Goal: Transaction & Acquisition: Subscribe to service/newsletter

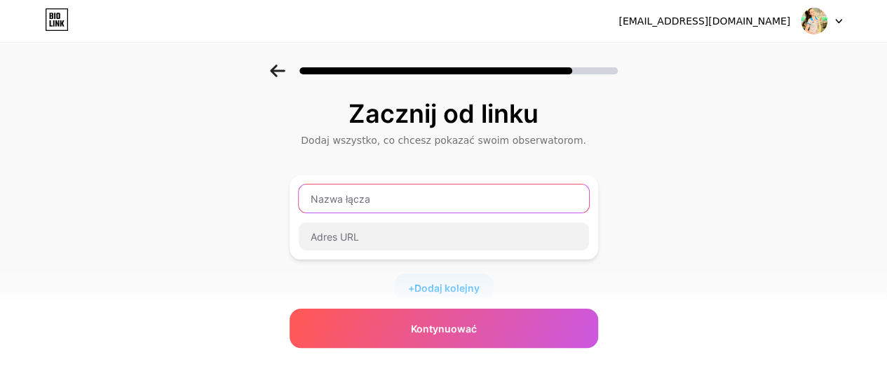
click at [415, 196] on input "text" at bounding box center [444, 198] width 290 height 28
type input "A"
type input "a"
paste input "🎁"
type input "🎁"
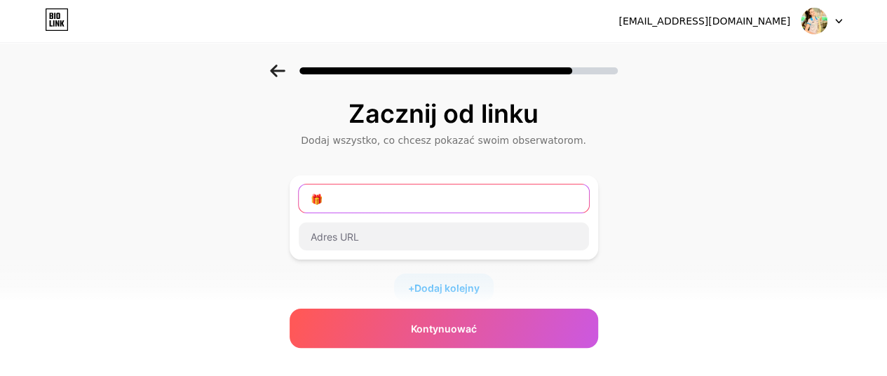
drag, startPoint x: 340, startPoint y: 205, endPoint x: 298, endPoint y: 201, distance: 42.3
click at [304, 204] on input "🎁" at bounding box center [444, 198] width 290 height 28
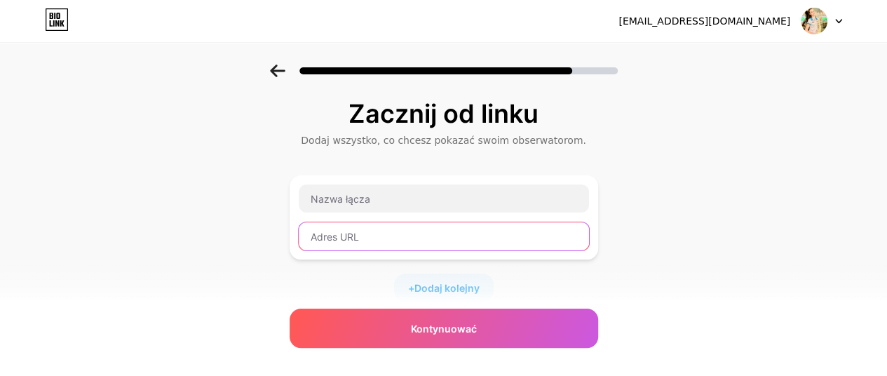
click at [381, 228] on input "text" at bounding box center [444, 236] width 290 height 28
paste input "[URL][DOMAIN_NAME]"
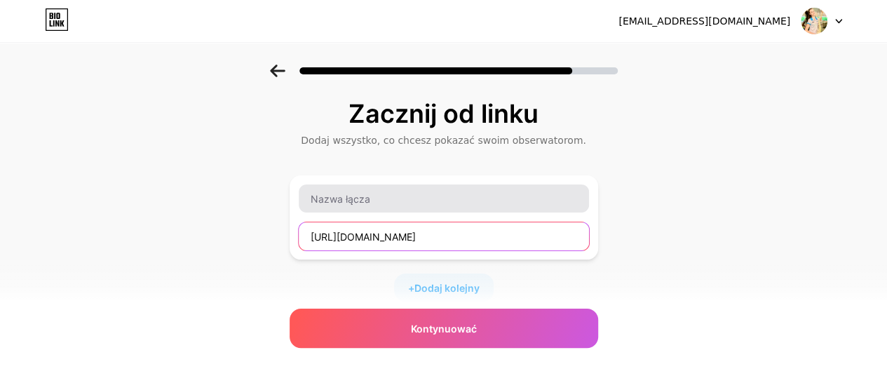
type input "[URL][DOMAIN_NAME]"
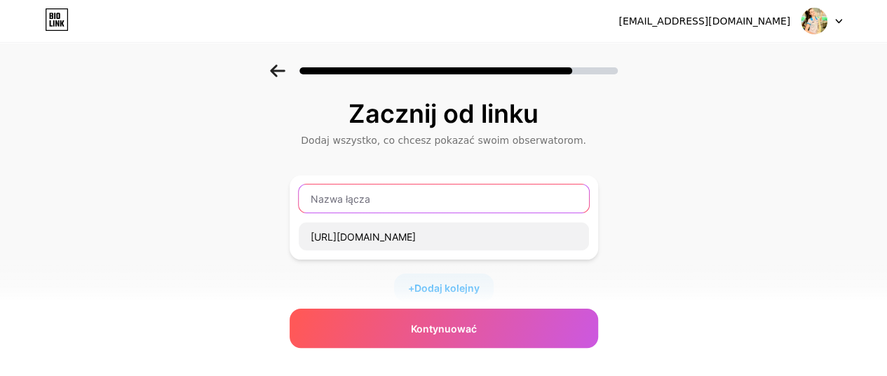
click at [378, 201] on input "text" at bounding box center [444, 198] width 290 height 28
type input "AKADEMIA FIZJOMILA - OPERAJA KRĘGOSŁUPA"
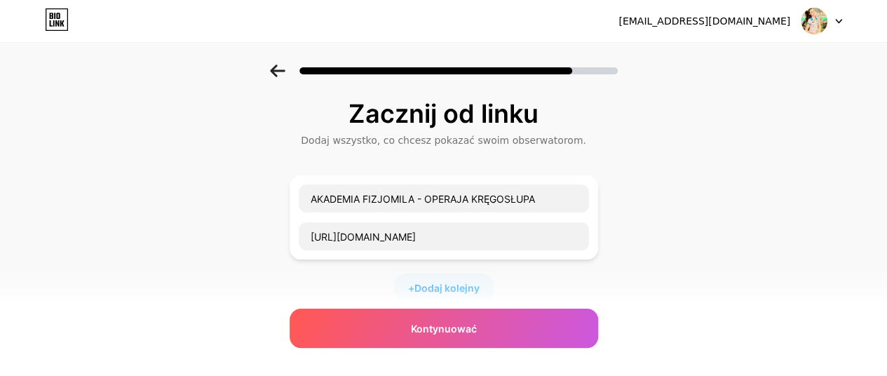
click at [714, 238] on div "Zacznij od linku Dodaj wszystko, co chcesz pokazać swoim obserwatorom. AKADEMIA…" at bounding box center [443, 310] width 887 height 493
click at [454, 287] on font "Dodaj kolejny" at bounding box center [446, 288] width 65 height 12
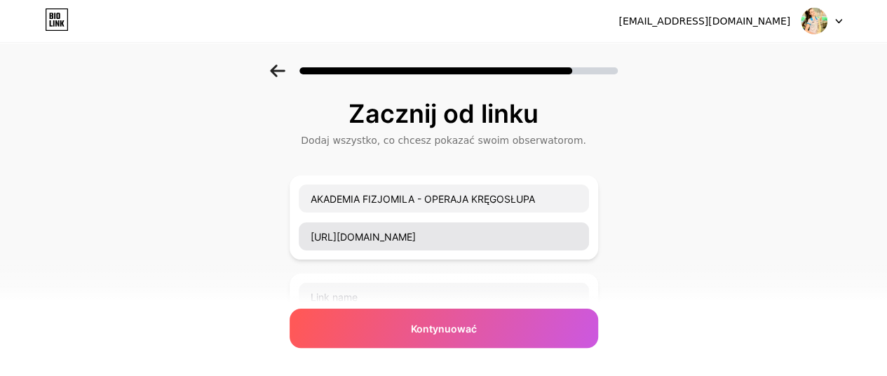
scroll to position [140, 0]
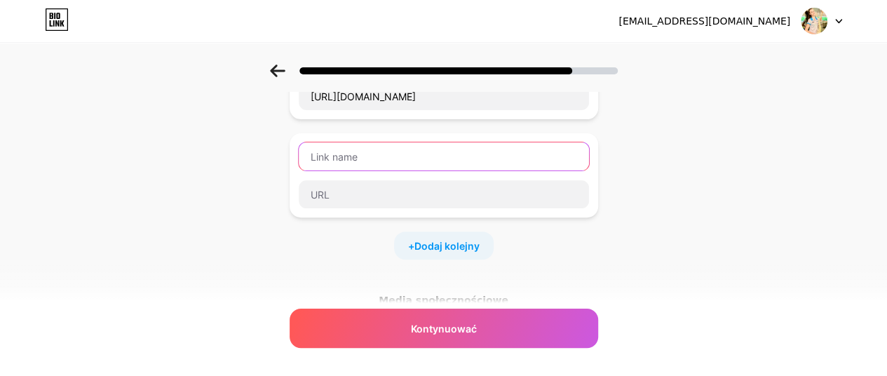
click at [370, 156] on input "text" at bounding box center [444, 156] width 290 height 28
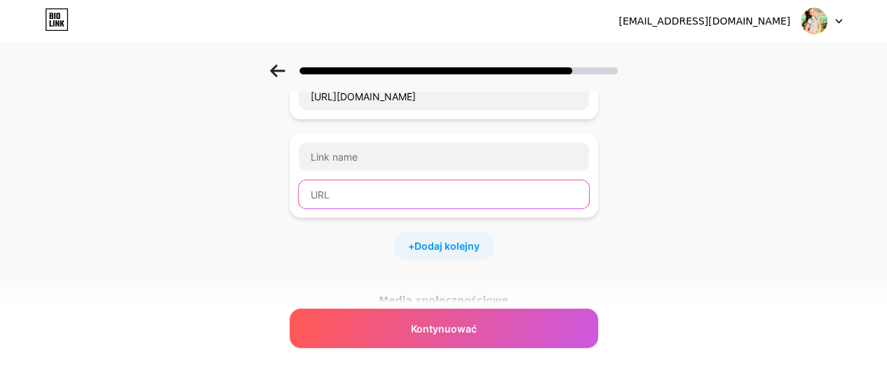
click at [358, 193] on input "text" at bounding box center [444, 194] width 290 height 28
paste input "[URL][DOMAIN_NAME]"
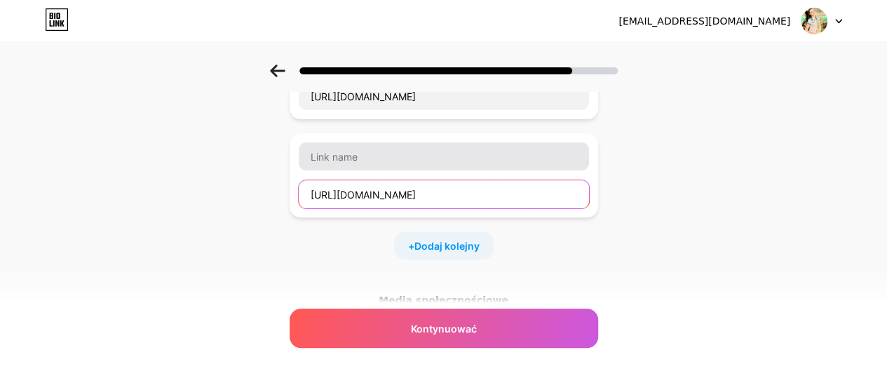
type input "[URL][DOMAIN_NAME]"
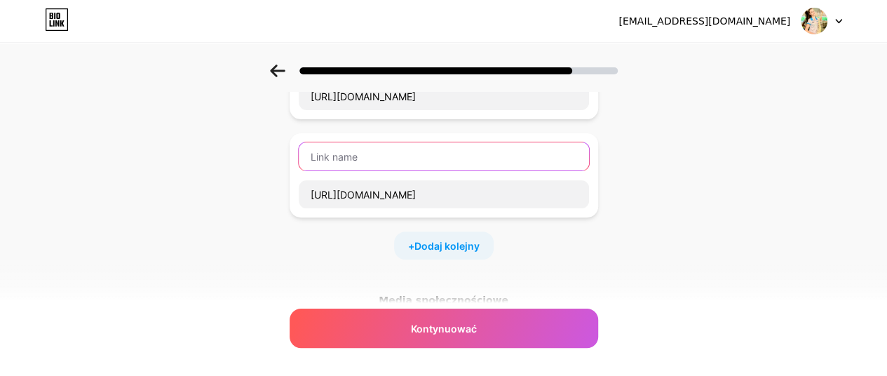
click at [349, 151] on input "text" at bounding box center [444, 156] width 290 height 28
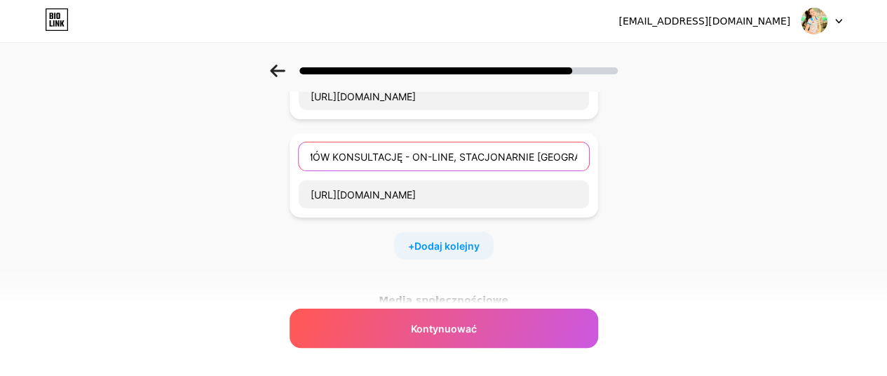
scroll to position [0, 22]
type input "UMÓW KONSULTACJĘ - ON-LINE, STACJONARNIE [GEOGRAPHIC_DATA]"
click at [446, 243] on font "Dodaj kolejny" at bounding box center [446, 246] width 65 height 12
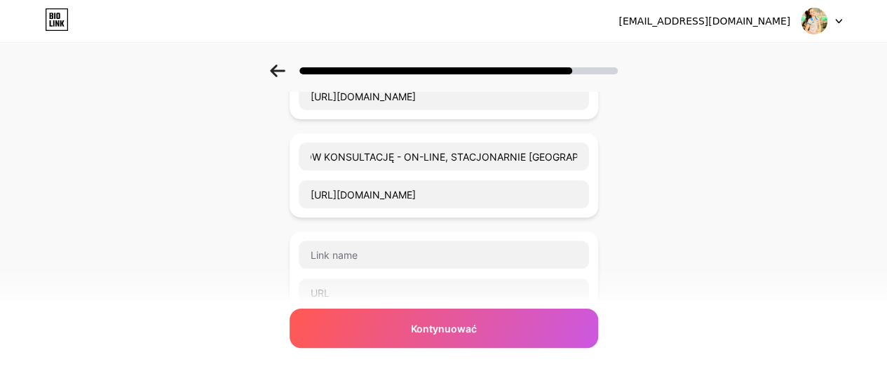
scroll to position [0, 0]
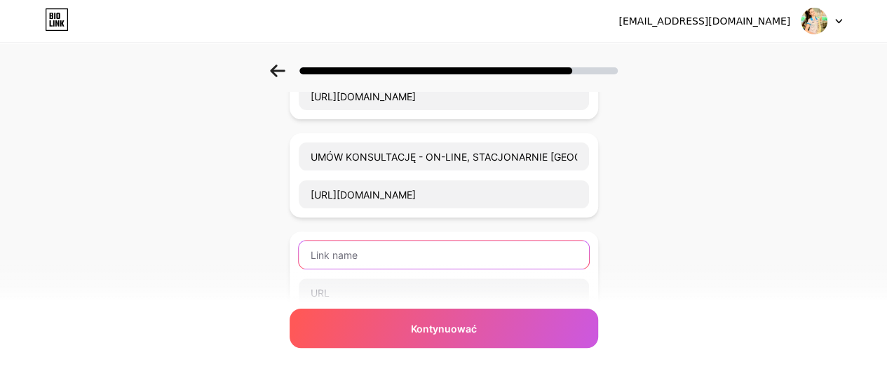
click at [399, 259] on input "text" at bounding box center [444, 254] width 290 height 28
type input "z"
type input "ZAPISZ SIĘ DO NEWSLETTERA"
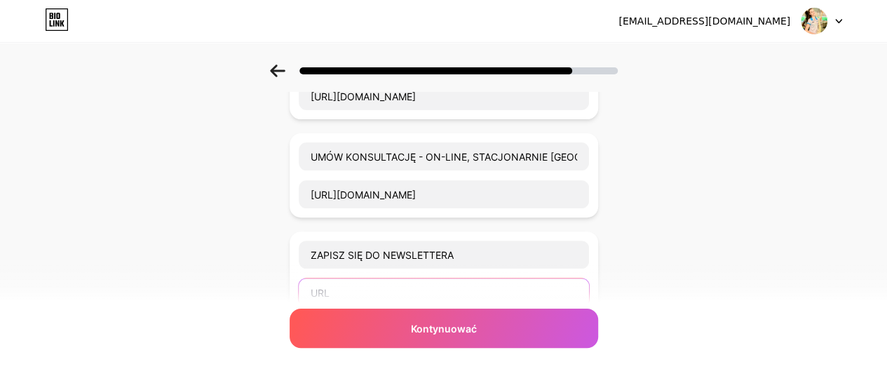
click at [353, 296] on input "text" at bounding box center [444, 292] width 290 height 28
paste input "[URL][DOMAIN_NAME]"
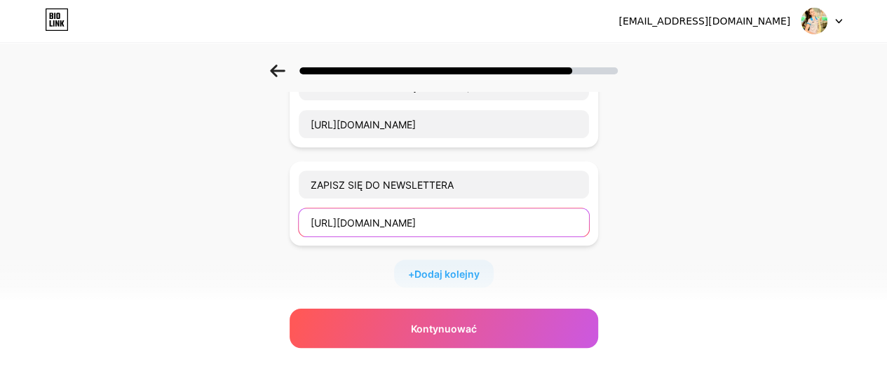
scroll to position [280, 0]
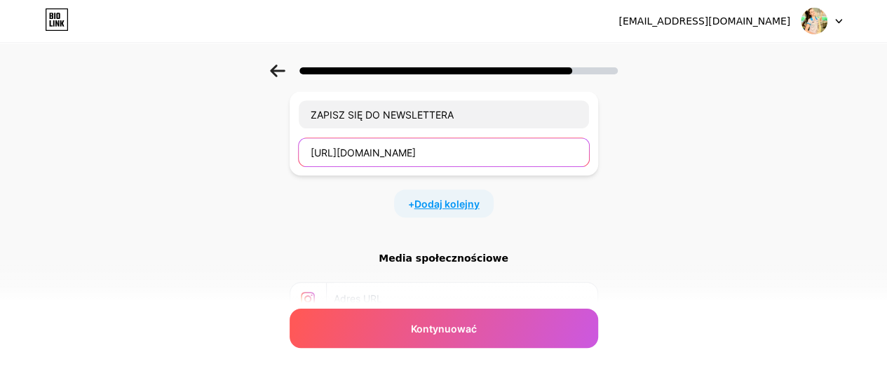
type input "[URL][DOMAIN_NAME]"
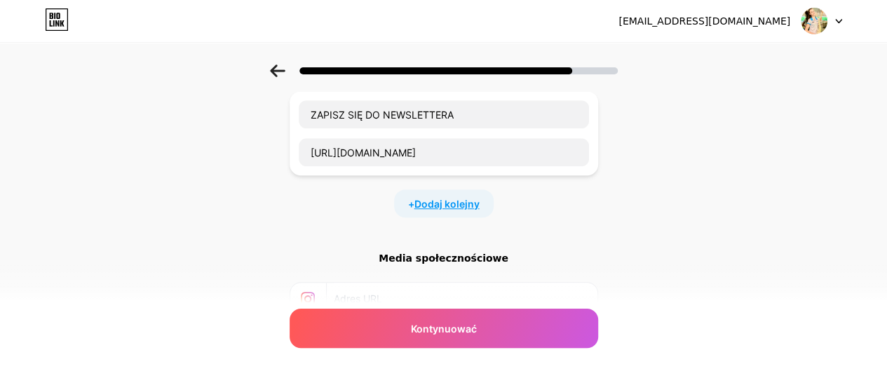
click at [443, 200] on font "Dodaj kolejny" at bounding box center [446, 204] width 65 height 12
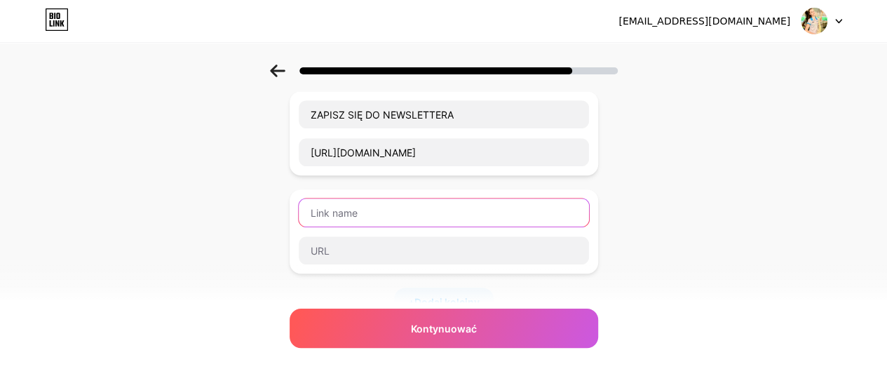
click at [377, 200] on input "text" at bounding box center [444, 212] width 290 height 28
type input "PODCAST - POWIĘŹ UWIELBIA RUCH"
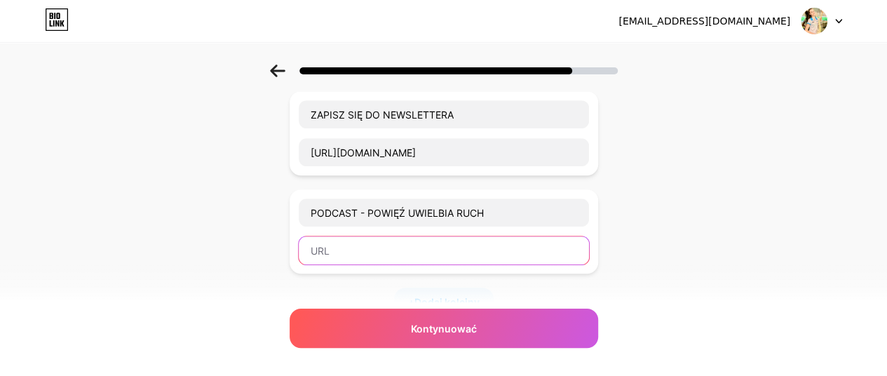
click at [350, 242] on input "text" at bounding box center [444, 250] width 290 height 28
paste input "[URL][DOMAIN_NAME]"
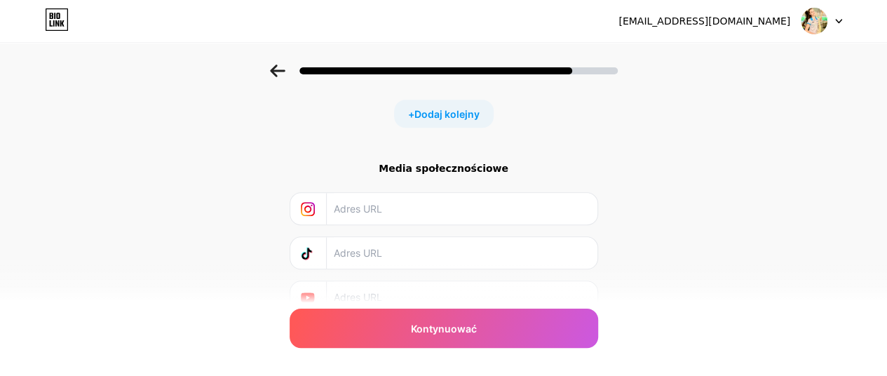
scroll to position [491, 0]
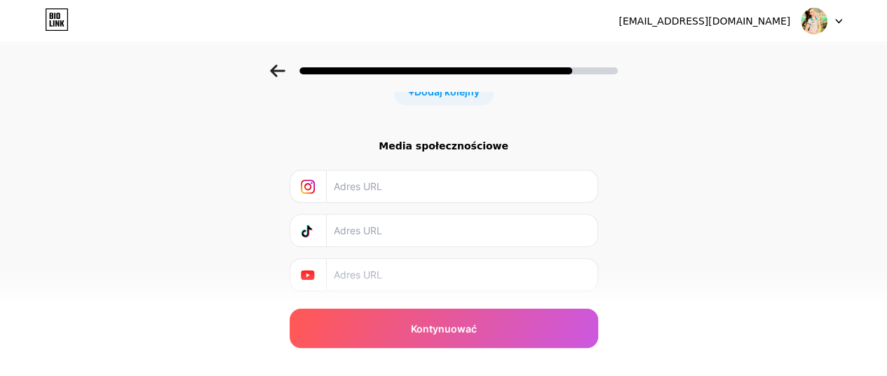
type input "[URL][DOMAIN_NAME]"
click at [338, 189] on div at bounding box center [444, 186] width 290 height 32
click at [320, 182] on div at bounding box center [308, 186] width 37 height 32
click at [312, 180] on icon at bounding box center [308, 186] width 14 height 14
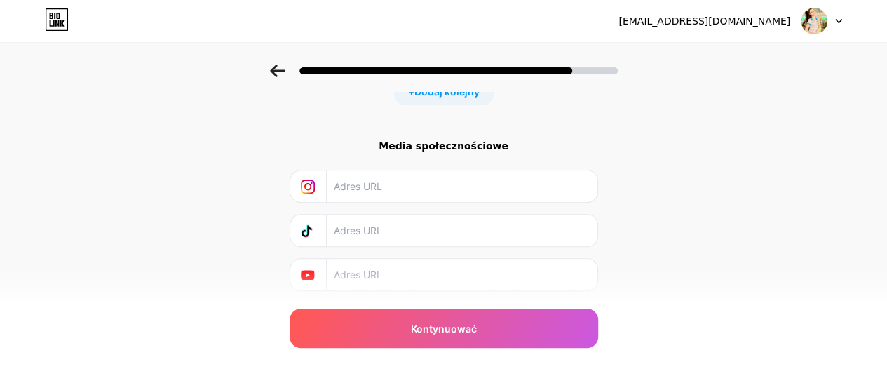
click at [359, 191] on input "text" at bounding box center [461, 186] width 254 height 32
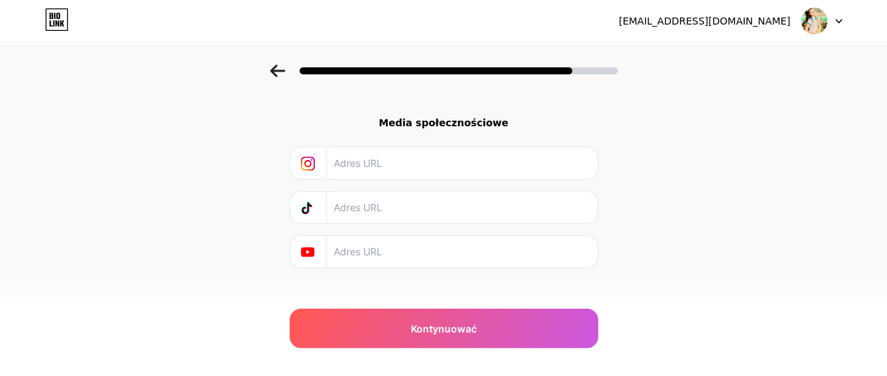
scroll to position [527, 0]
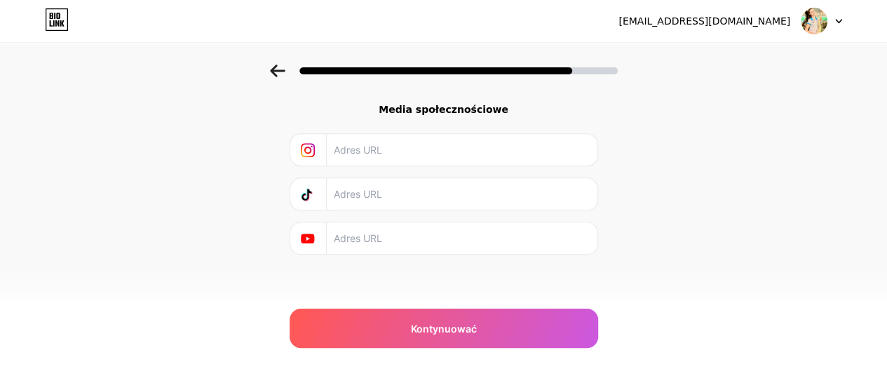
click at [350, 144] on input "text" at bounding box center [461, 150] width 254 height 32
paste input "[URL][DOMAIN_NAME]"
type input "[URL][DOMAIN_NAME]"
click at [367, 204] on input "text" at bounding box center [461, 194] width 254 height 32
paste input "[URL][DOMAIN_NAME]"
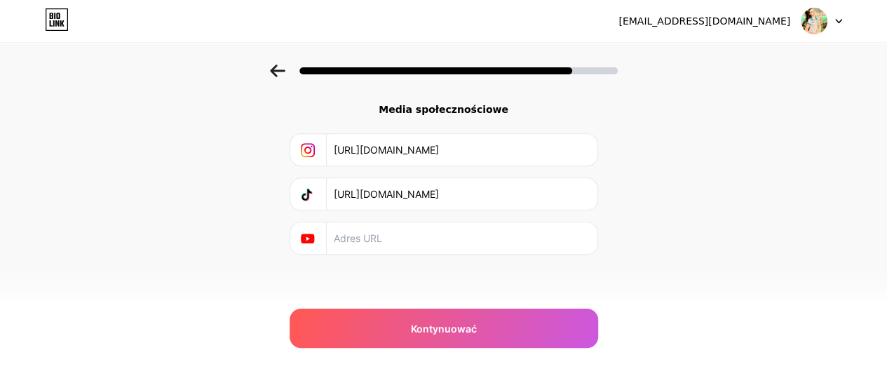
type input "[URL][DOMAIN_NAME]"
click at [404, 238] on input "text" at bounding box center [461, 238] width 254 height 32
paste input "[URL][DOMAIN_NAME]"
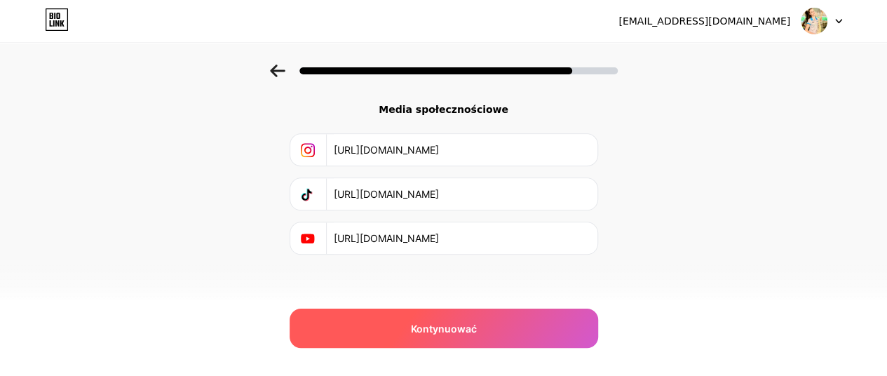
type input "[URL][DOMAIN_NAME]"
click at [446, 339] on div "Kontynuować" at bounding box center [443, 327] width 308 height 39
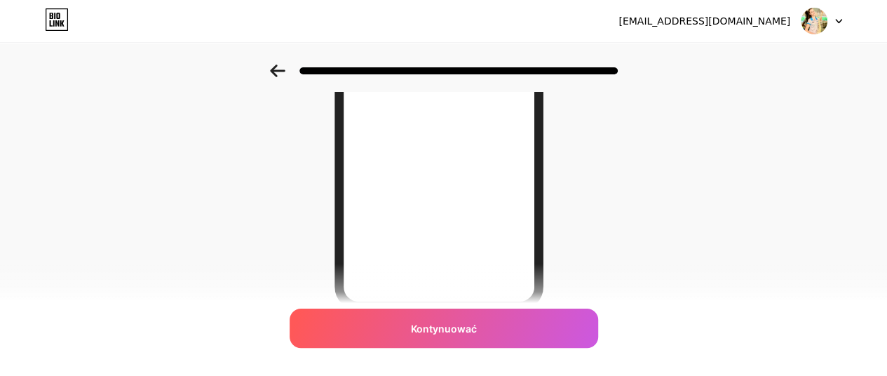
scroll to position [280, 0]
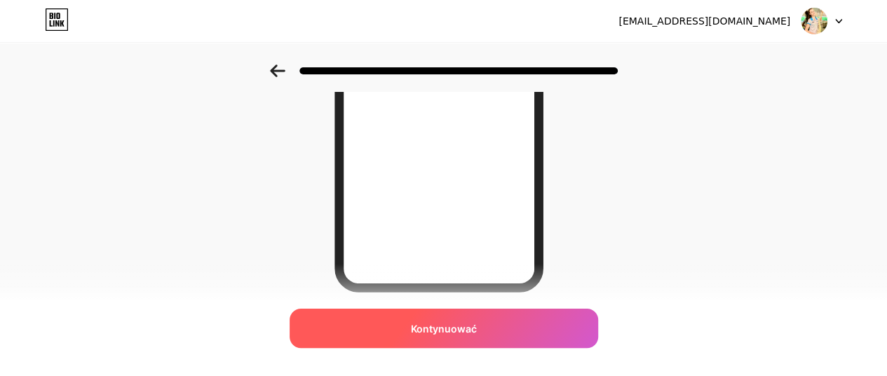
click at [444, 329] on font "Kontynuować" at bounding box center [444, 328] width 66 height 12
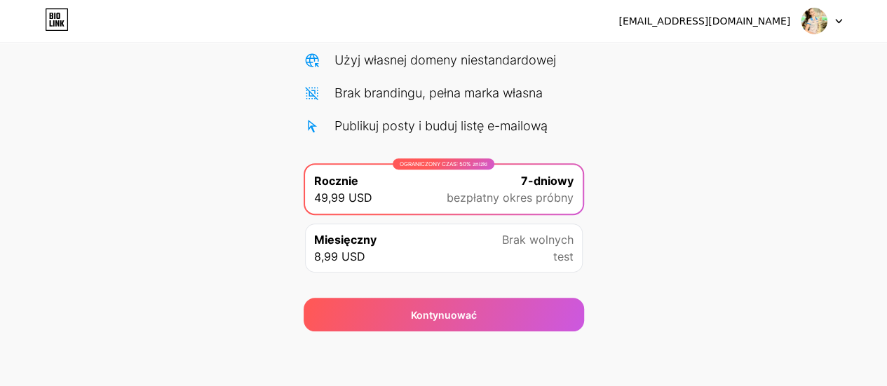
scroll to position [144, 0]
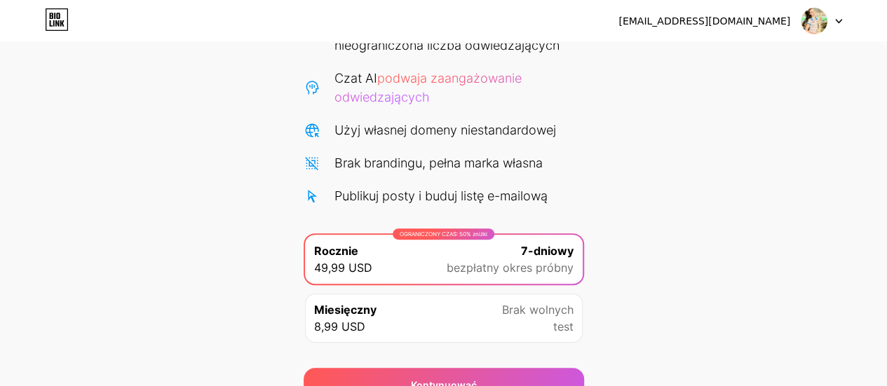
click at [486, 316] on div "Miesięczny 8,99 USD Brak wolnych test" at bounding box center [444, 318] width 278 height 49
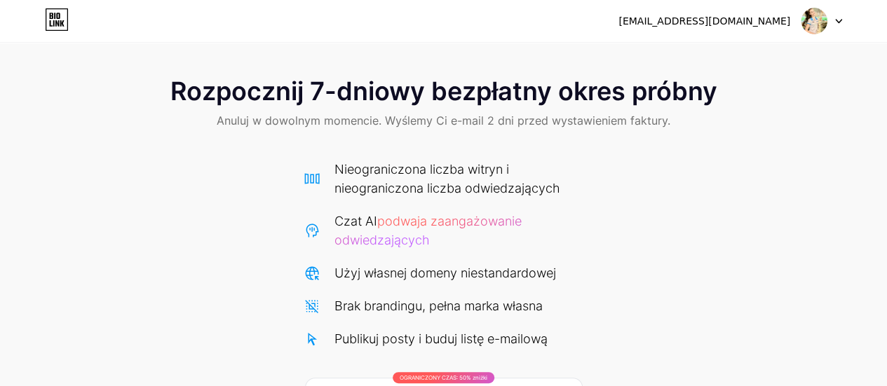
scroll to position [0, 0]
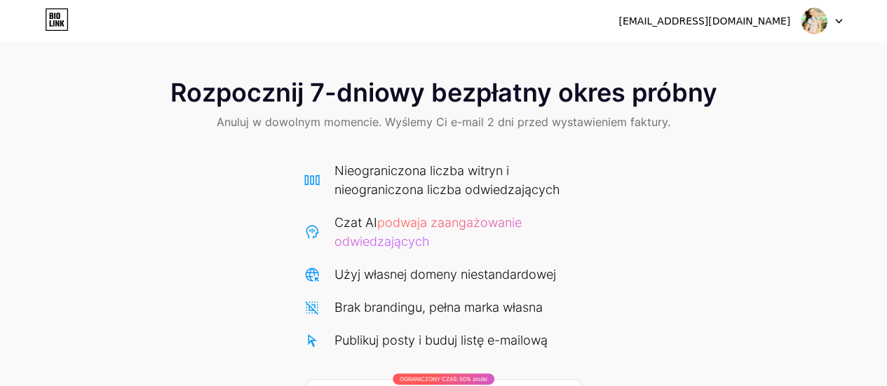
click at [826, 22] on img at bounding box center [813, 21] width 27 height 27
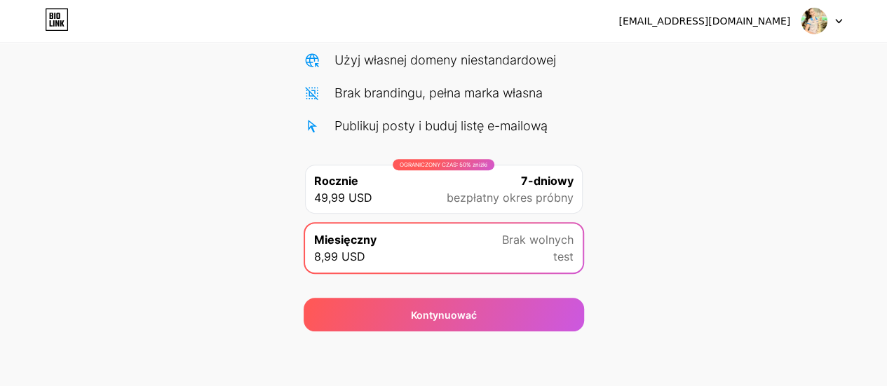
click at [727, 323] on div "Rozpocznij 7-dniowy bezpłatny okres próbny Anuluj w dowolnym momencie. Wyślemy …" at bounding box center [443, 90] width 887 height 481
click at [555, 186] on font "7-dniowy" at bounding box center [547, 181] width 53 height 14
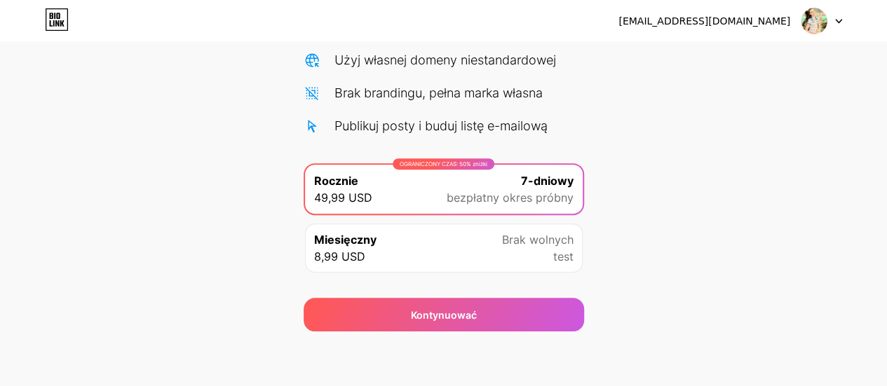
click at [519, 239] on font "Brak wolnych" at bounding box center [537, 240] width 71 height 14
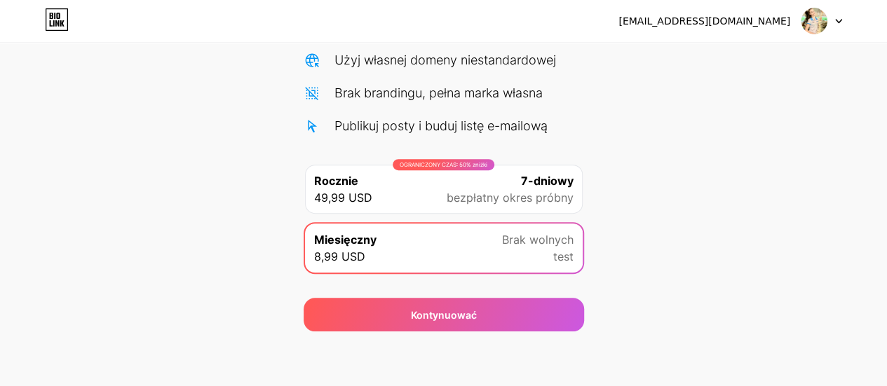
click at [519, 201] on font "bezpłatny okres próbny" at bounding box center [509, 198] width 127 height 14
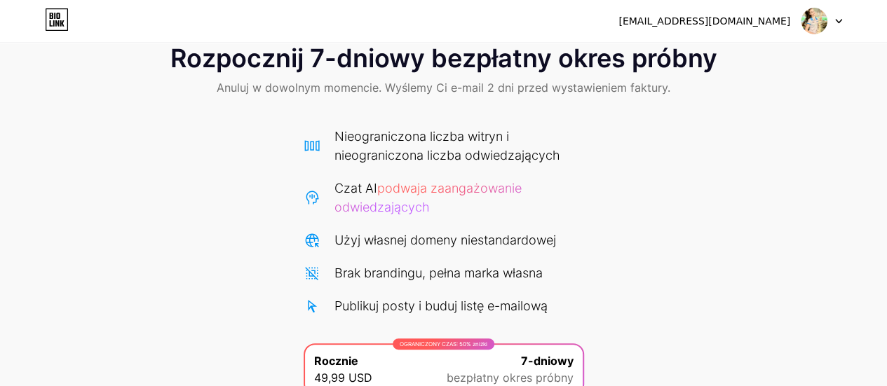
scroll to position [0, 0]
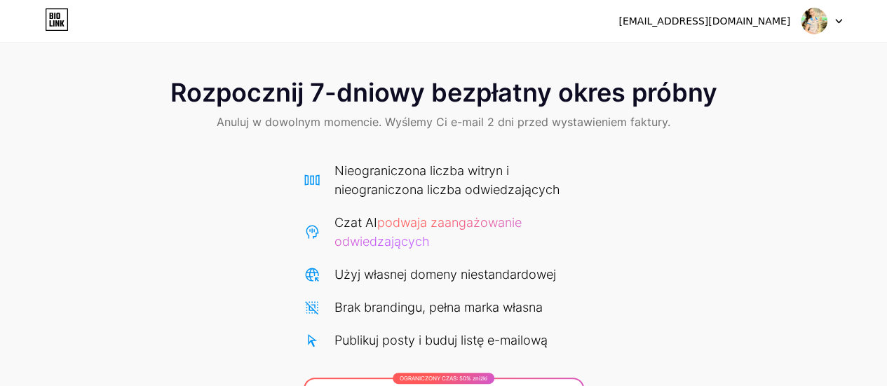
click at [820, 27] on img at bounding box center [813, 21] width 27 height 27
click at [396, 91] on font "Rozpocznij 7-dniowy bezpłatny okres próbny" at bounding box center [443, 92] width 547 height 31
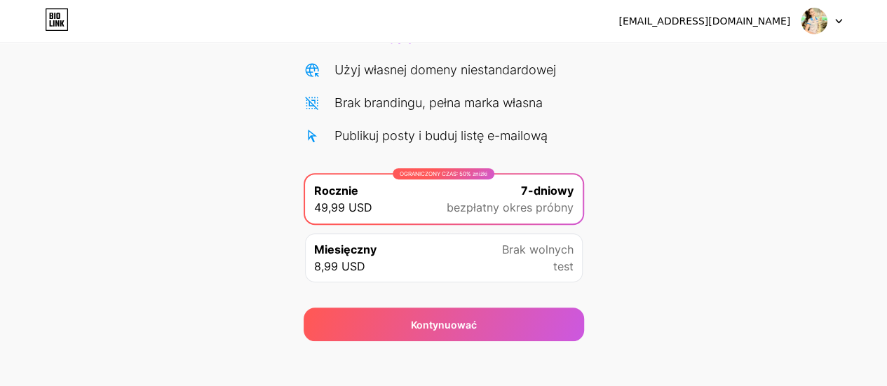
scroll to position [210, 0]
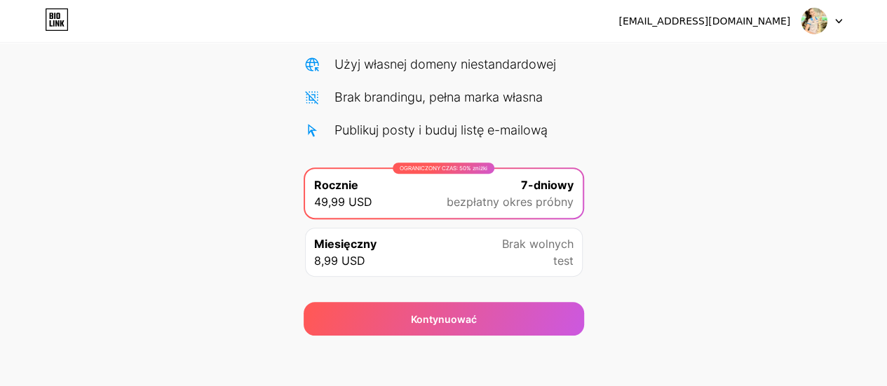
click at [484, 240] on div "Miesięczny 8,99 USD Brak wolnych test" at bounding box center [444, 252] width 278 height 49
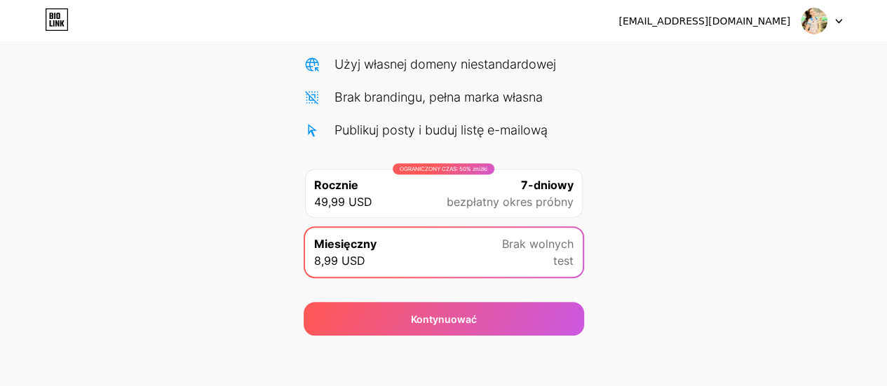
click at [464, 196] on font "bezpłatny okres próbny" at bounding box center [509, 202] width 127 height 14
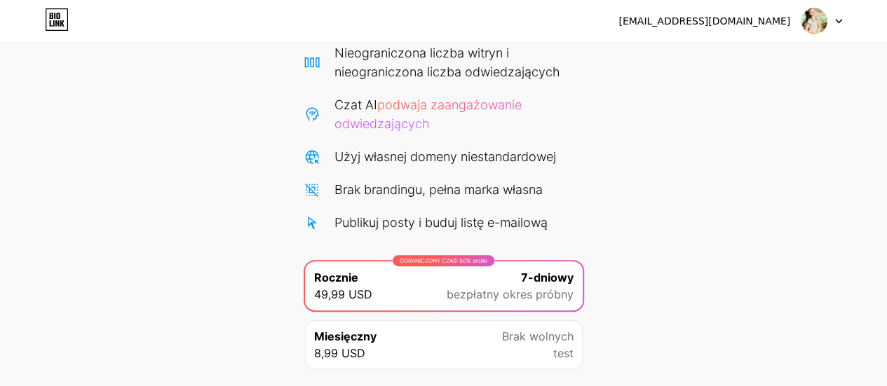
scroll to position [140, 0]
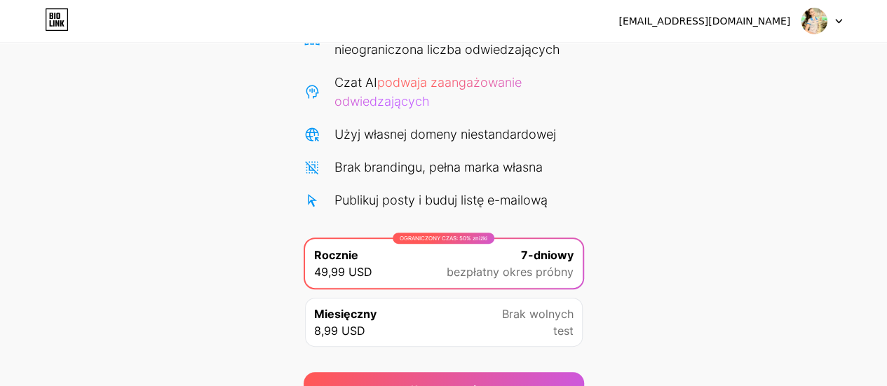
click at [460, 268] on font "bezpłatny okres próbny" at bounding box center [509, 272] width 127 height 14
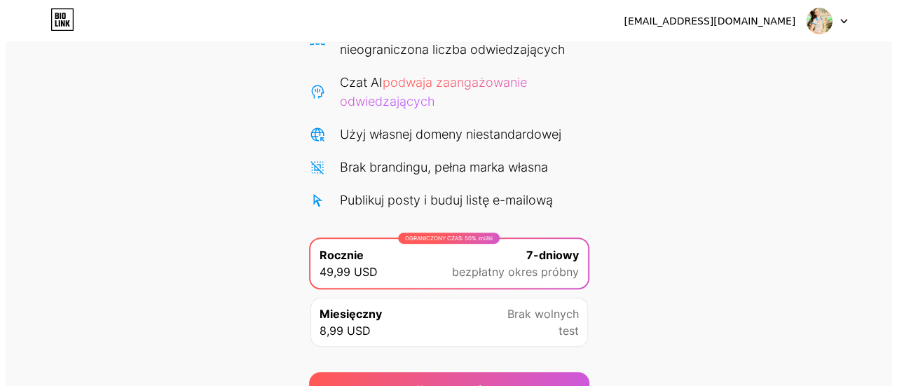
scroll to position [210, 0]
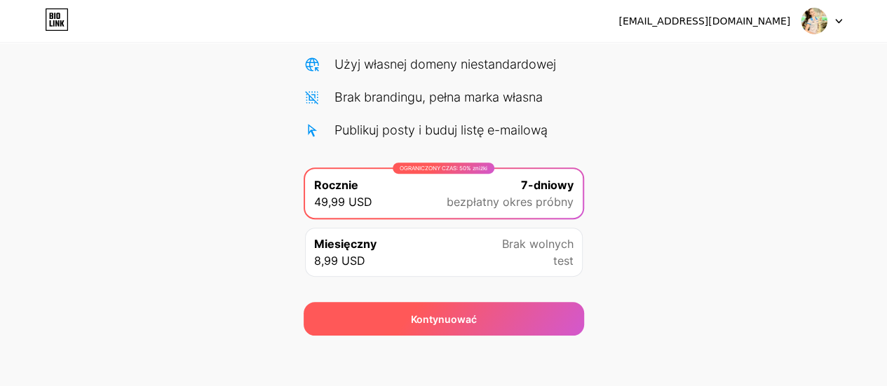
click at [472, 316] on font "Kontynuować" at bounding box center [444, 319] width 66 height 12
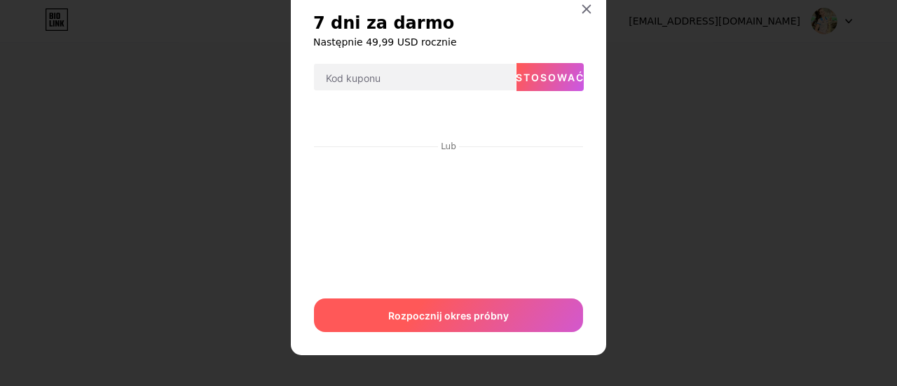
scroll to position [0, 0]
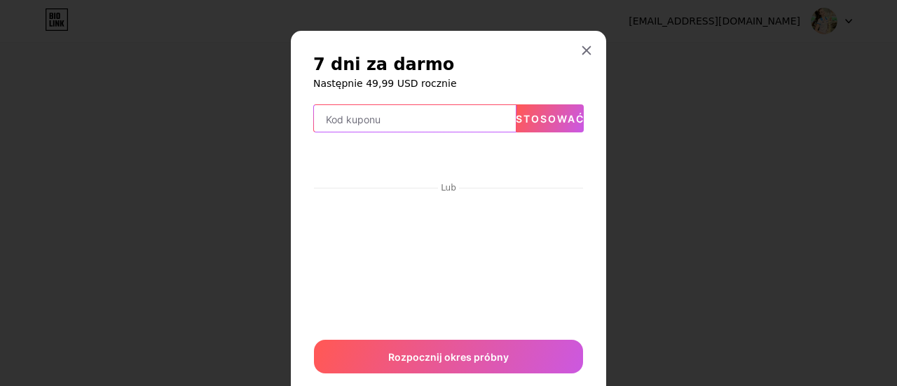
click at [398, 116] on input "text" at bounding box center [415, 119] width 202 height 28
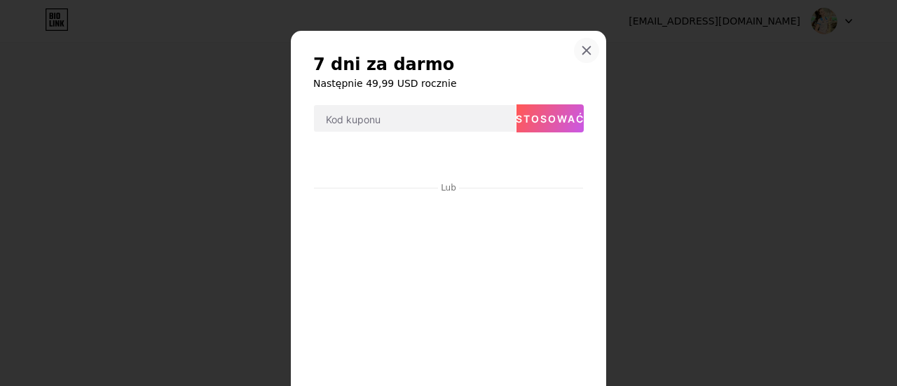
click at [583, 48] on icon at bounding box center [587, 51] width 8 height 8
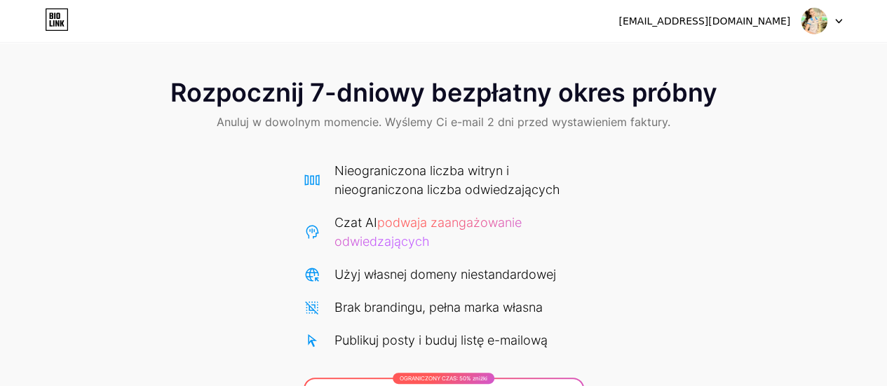
click at [61, 12] on icon at bounding box center [57, 19] width 24 height 22
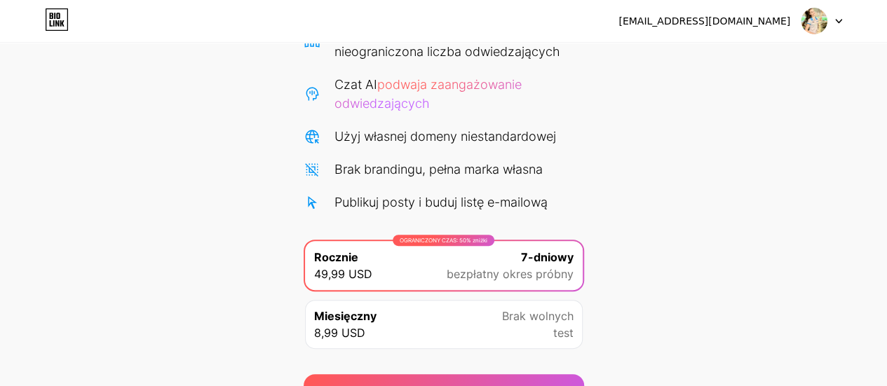
scroll to position [4, 0]
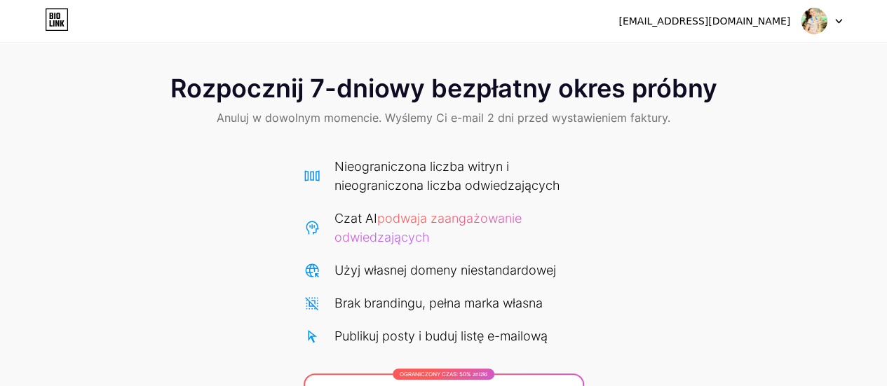
drag, startPoint x: 739, startPoint y: 26, endPoint x: 795, endPoint y: 27, distance: 55.4
click at [740, 26] on font "[EMAIL_ADDRESS][DOMAIN_NAME]" at bounding box center [704, 20] width 172 height 11
click at [814, 22] on img at bounding box center [813, 21] width 27 height 27
click at [751, 150] on div "Rozpocznij 7-dniowy bezpłatny okres próbny Anuluj w dowolnym momencie. Wyślemy …" at bounding box center [443, 300] width 887 height 481
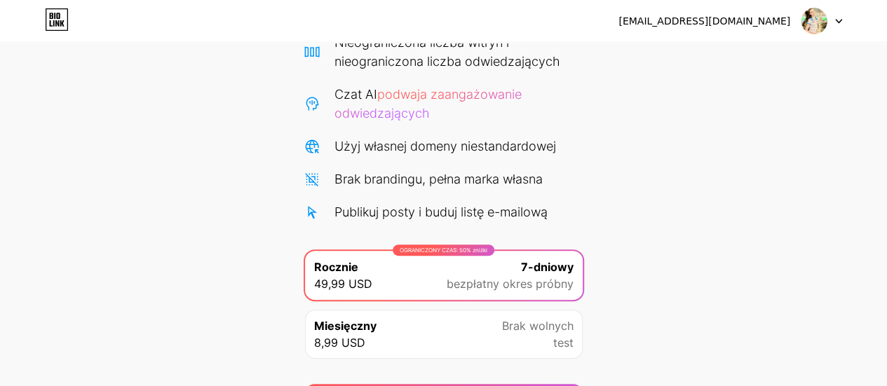
scroll to position [210, 0]
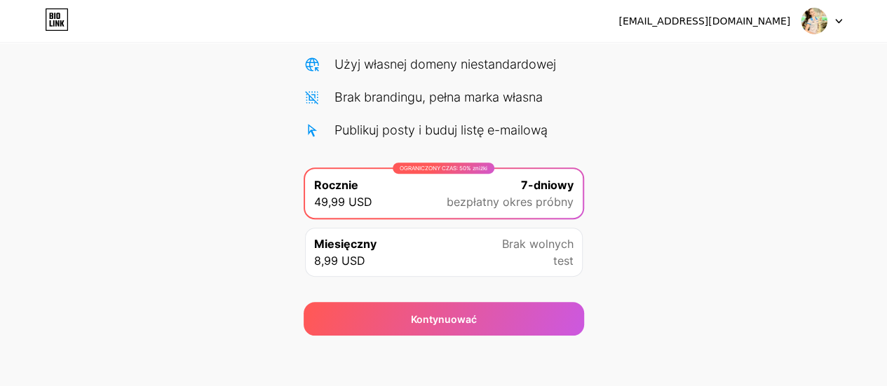
click at [409, 249] on div "Miesięczny 8,99 USD Brak wolnych test" at bounding box center [444, 252] width 278 height 49
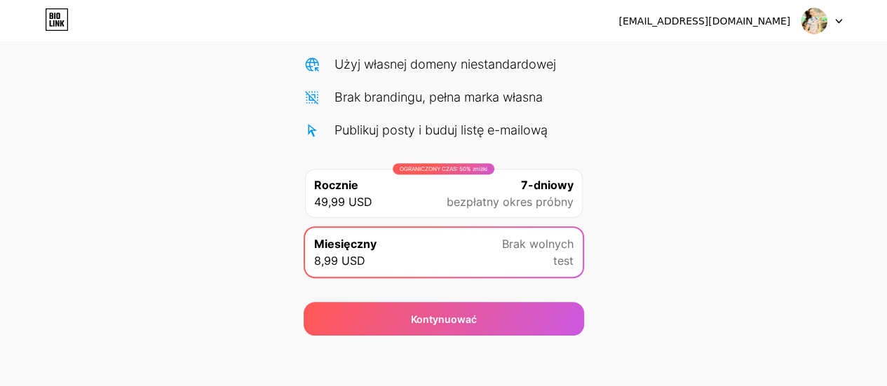
click at [404, 193] on div "OGRANICZONY CZAS: 50% zniżki Rocznie 49,99 USD 7-dniowy bezpłatny okres próbny" at bounding box center [444, 193] width 278 height 49
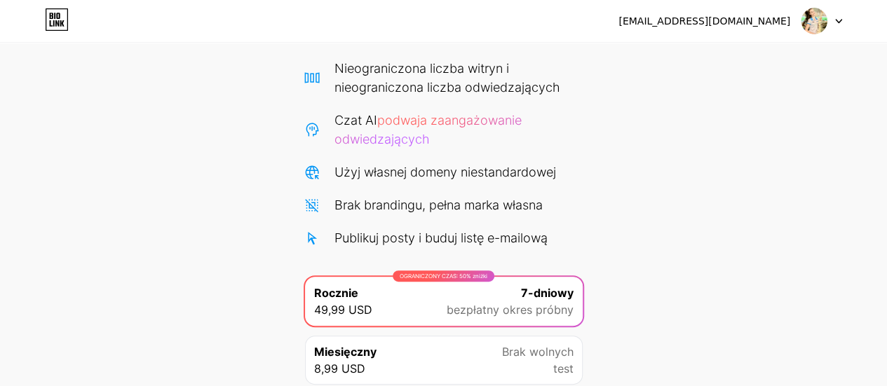
scroll to position [0, 0]
